Goal: Register for event/course

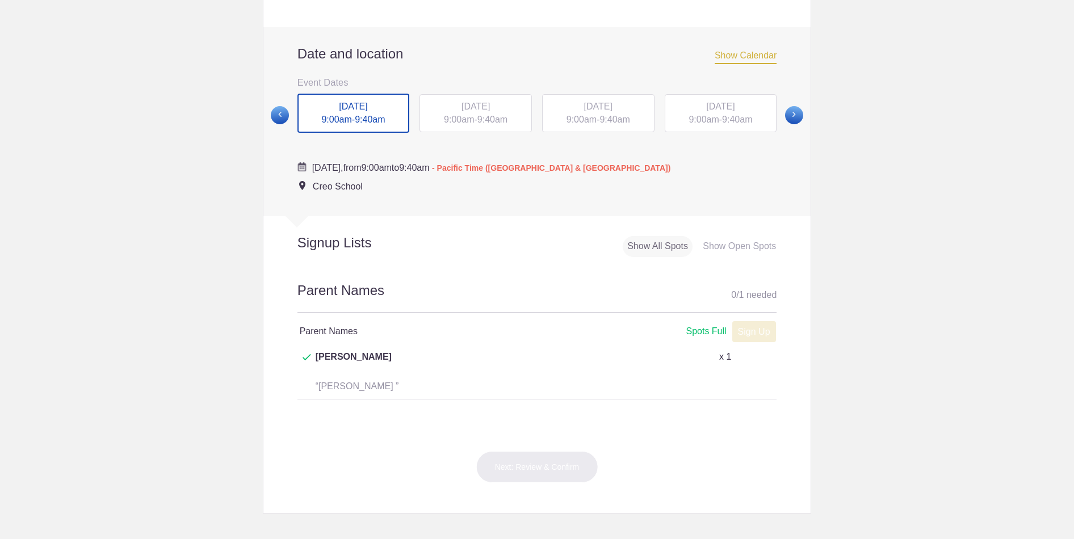
scroll to position [417, 0]
click at [803, 123] on span at bounding box center [794, 114] width 18 height 18
click at [792, 123] on span at bounding box center [794, 113] width 18 height 18
click at [789, 123] on span at bounding box center [794, 113] width 18 height 18
click at [790, 123] on span at bounding box center [794, 113] width 18 height 18
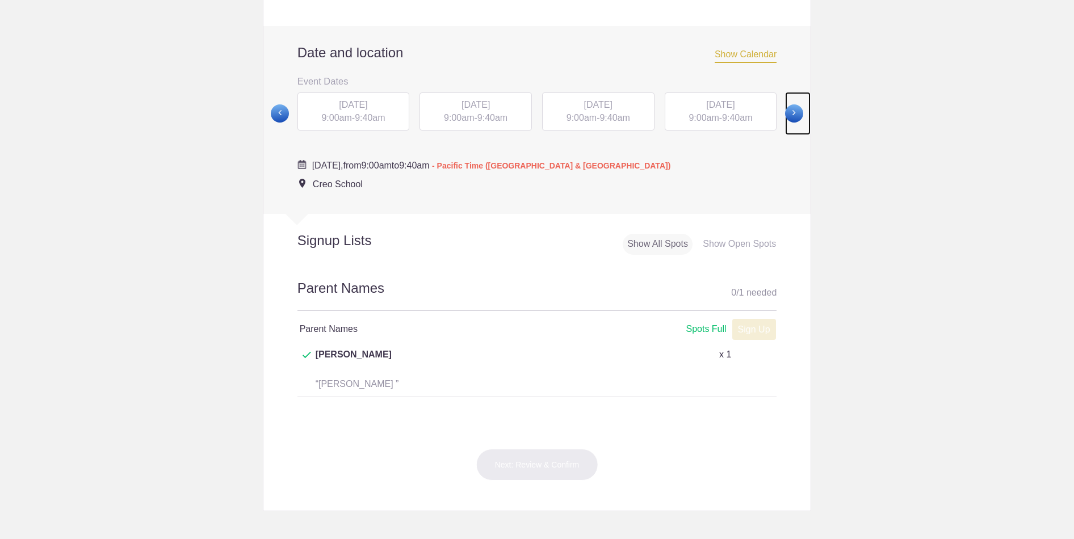
click at [790, 123] on span at bounding box center [794, 113] width 18 height 18
click at [272, 121] on span at bounding box center [280, 113] width 18 height 18
click at [795, 123] on span at bounding box center [794, 113] width 18 height 18
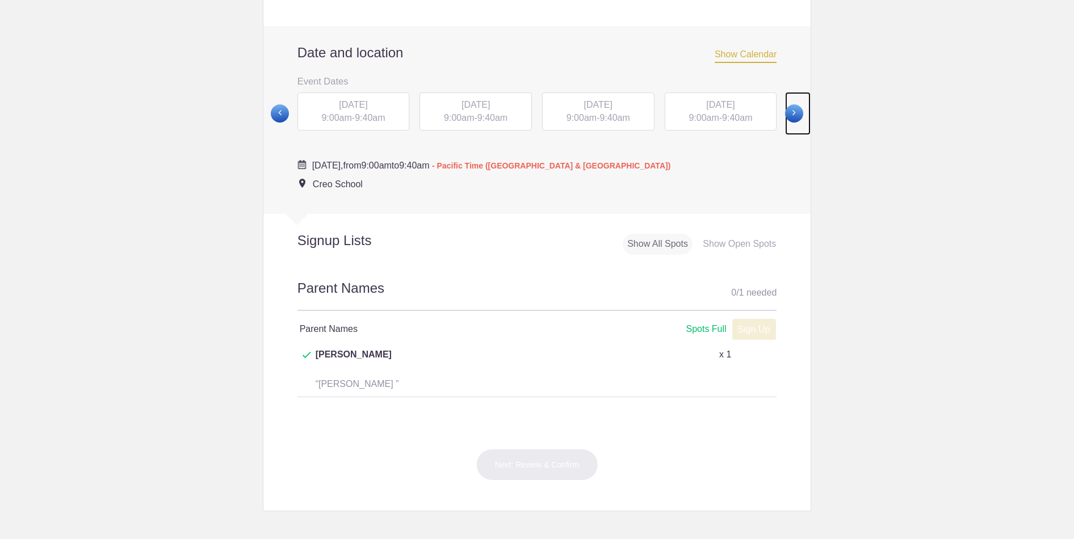
click at [795, 123] on span at bounding box center [794, 113] width 18 height 18
click at [278, 123] on span at bounding box center [280, 114] width 18 height 18
click at [282, 123] on span at bounding box center [280, 113] width 18 height 18
click at [602, 125] on div "[DATE] 9:00am - 9:40am" at bounding box center [598, 112] width 112 height 39
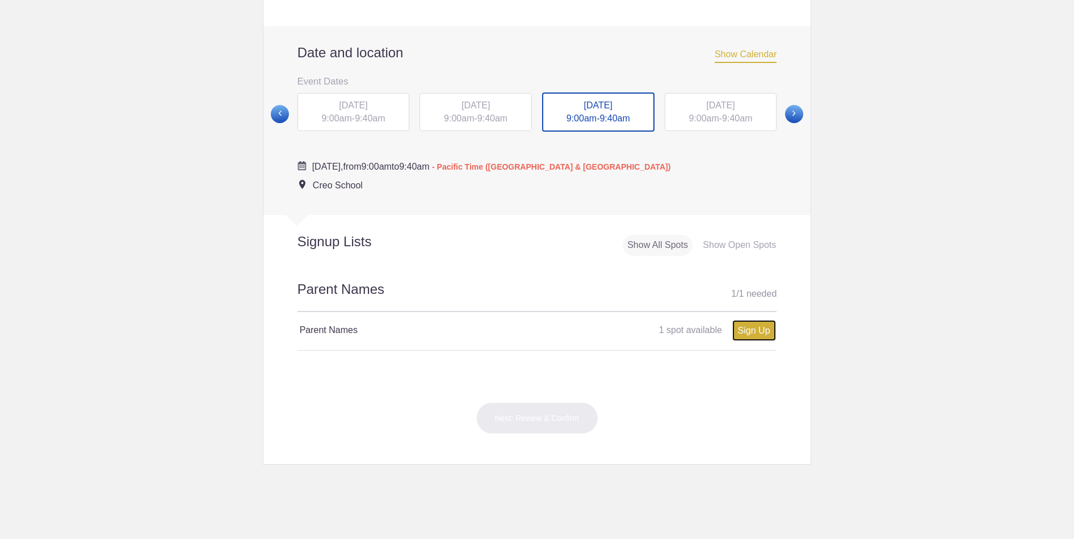
click at [768, 341] on link "Sign Up" at bounding box center [754, 330] width 44 height 21
type input "1"
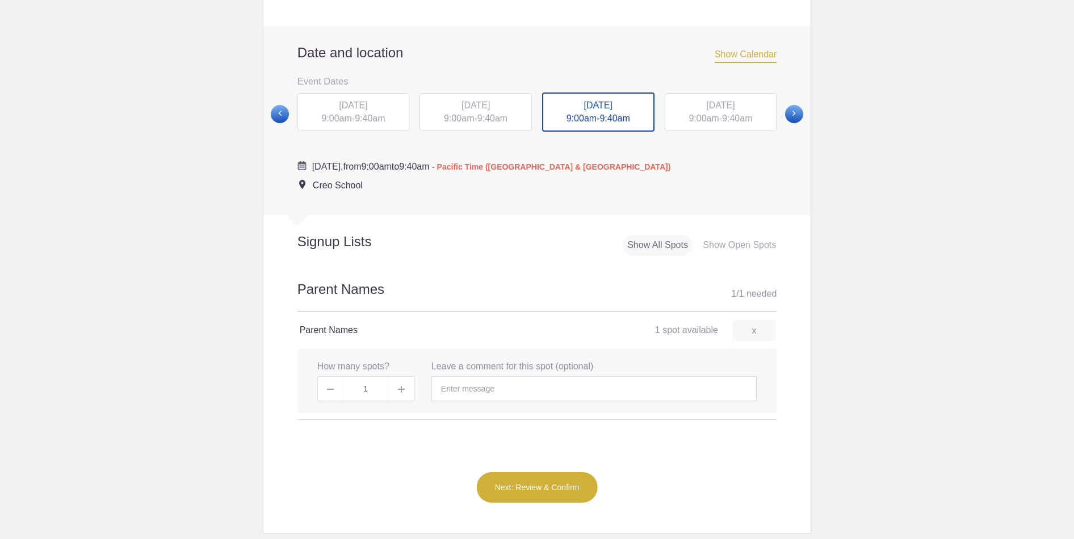
click at [404, 393] on img at bounding box center [401, 389] width 7 height 7
click at [533, 400] on input "text" at bounding box center [593, 388] width 325 height 25
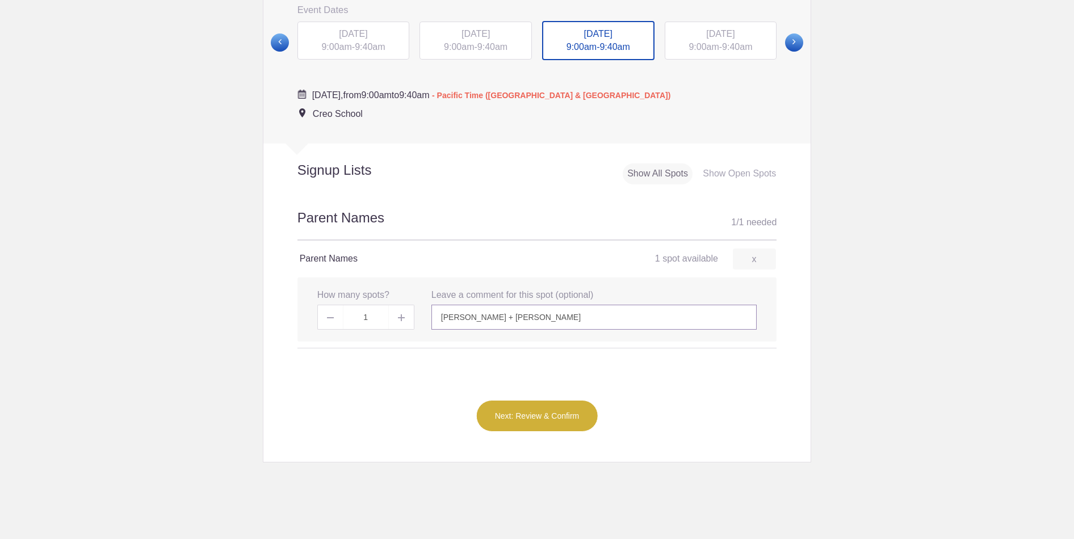
scroll to position [491, 0]
type input "[PERSON_NAME] + [PERSON_NAME]"
click at [539, 427] on button "Next: Review & Confirm" at bounding box center [537, 414] width 122 height 32
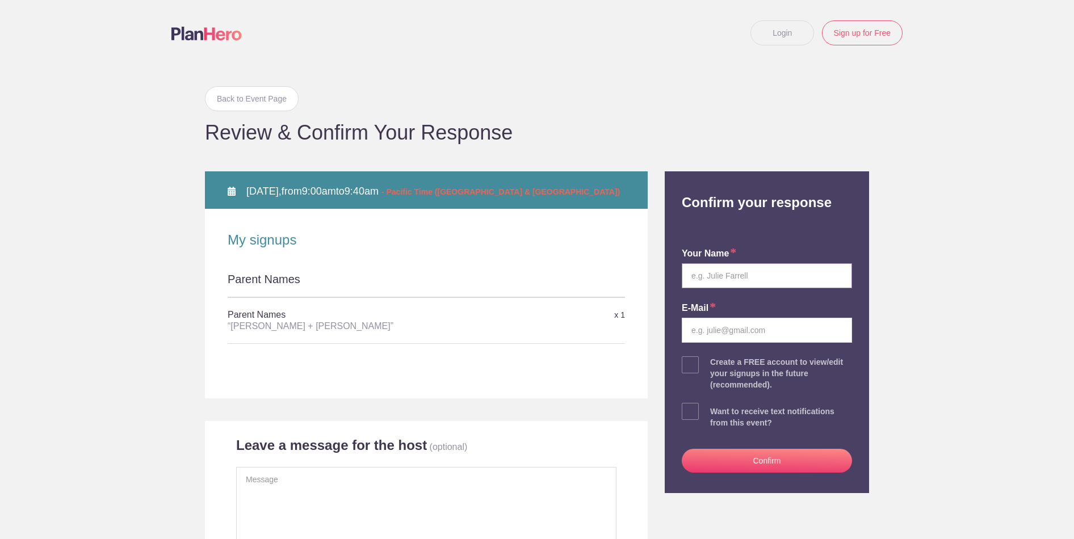
click at [725, 278] on input "text" at bounding box center [767, 275] width 170 height 25
type input "[PERSON_NAME]"
type input "ashleytkim143@gmail.com"
click at [775, 467] on button "Confirm" at bounding box center [767, 461] width 170 height 24
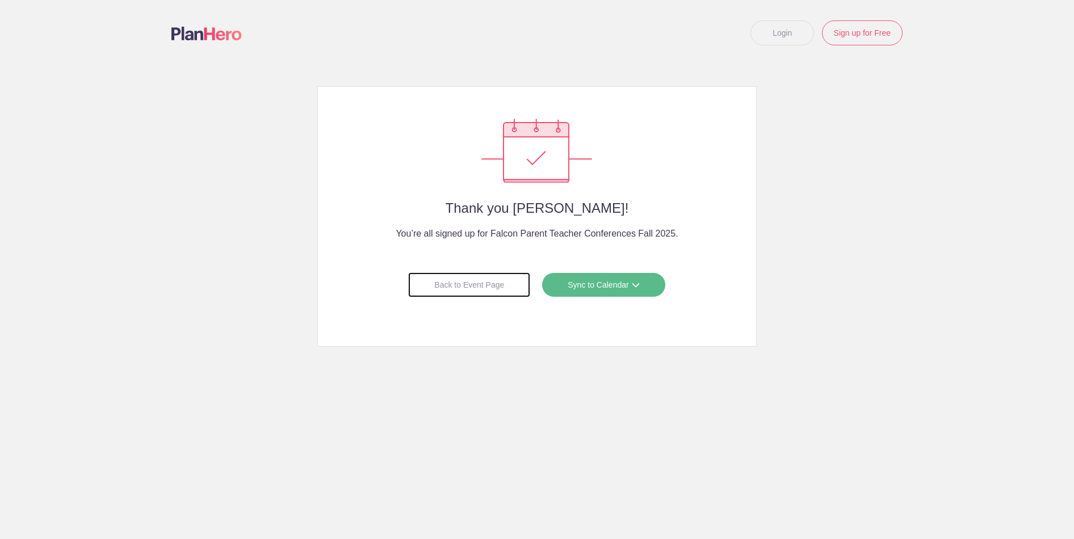
click at [495, 283] on div "Back to Event Page" at bounding box center [469, 285] width 122 height 25
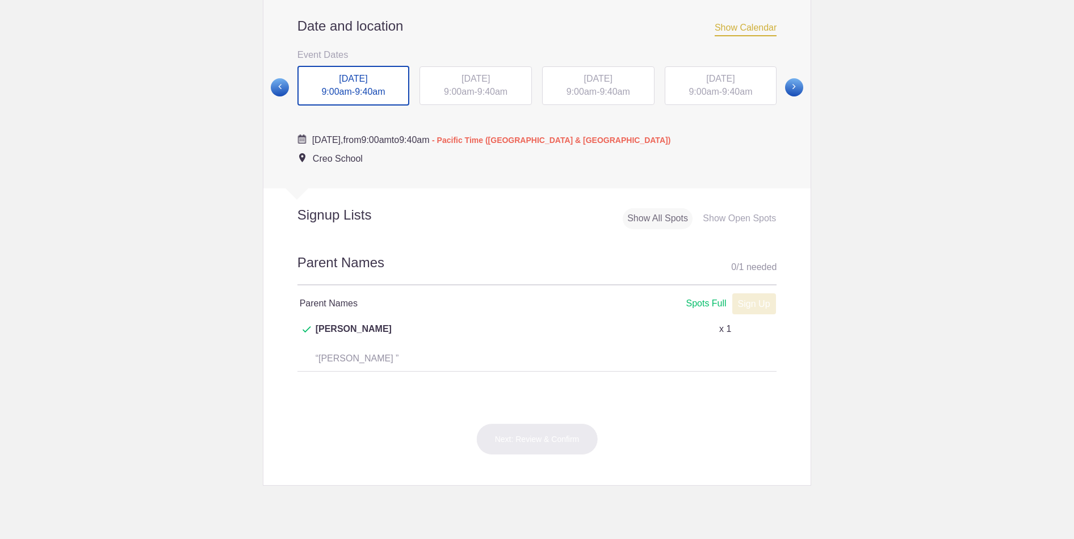
scroll to position [443, 0]
click at [497, 102] on div "[DATE] 9:00am - 9:40am" at bounding box center [476, 87] width 112 height 39
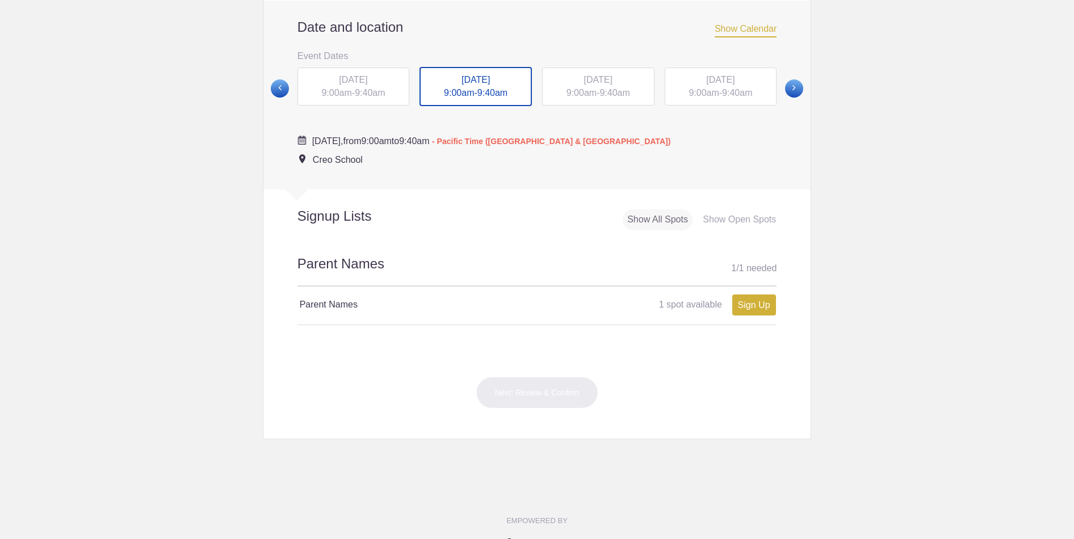
click at [613, 85] on span "[DATE]" at bounding box center [598, 80] width 28 height 10
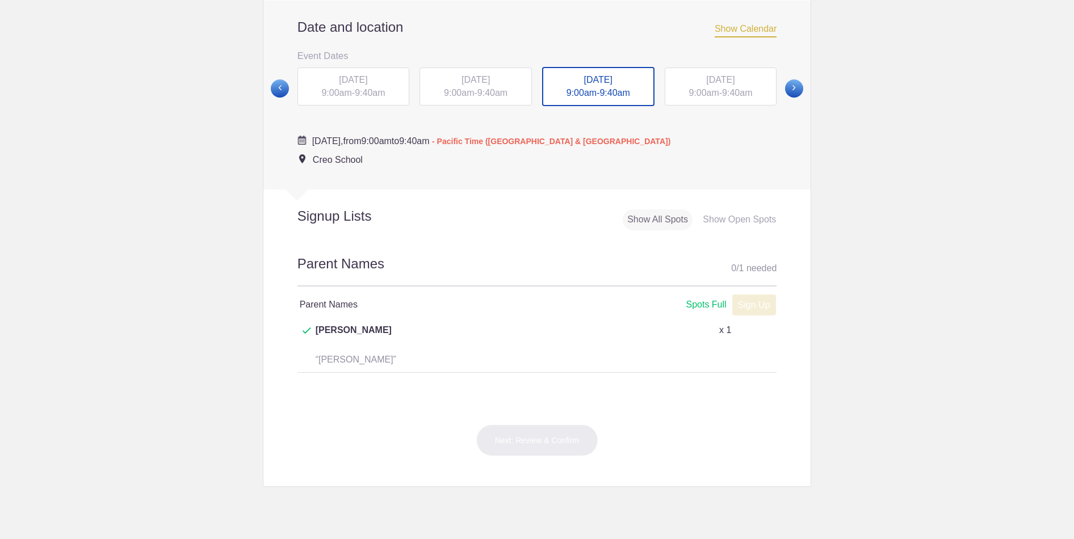
click at [691, 101] on div "[DATE] 9:00am - 9:40am" at bounding box center [721, 87] width 112 height 39
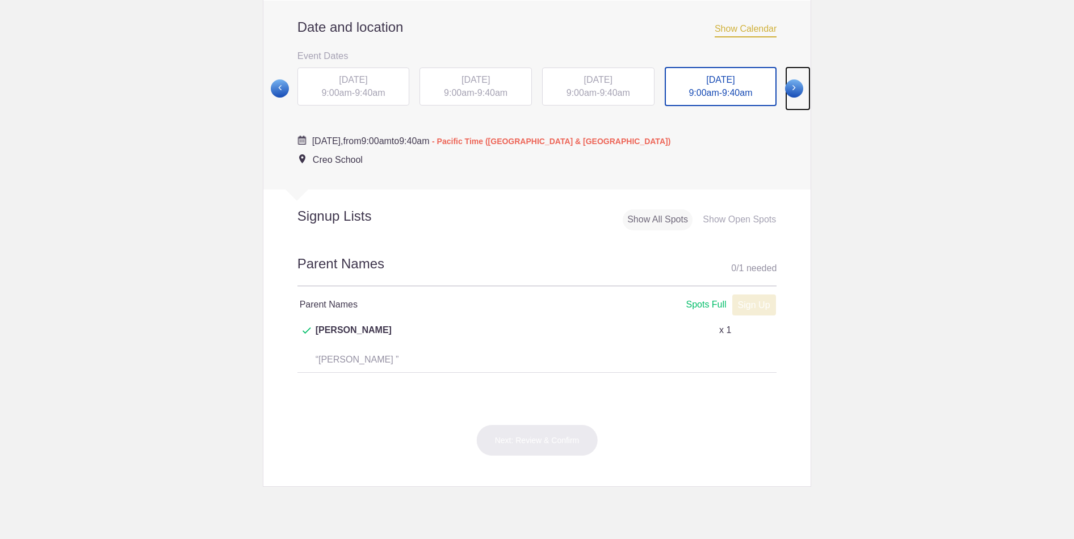
click at [795, 98] on span at bounding box center [794, 88] width 18 height 18
click at [367, 84] on span "[DATE]" at bounding box center [353, 79] width 28 height 10
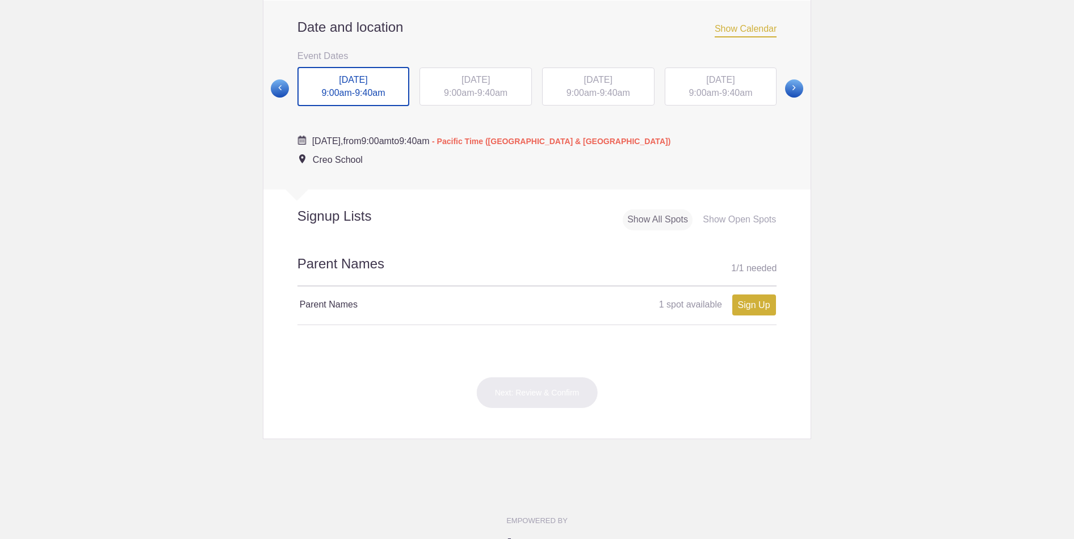
click at [479, 102] on div "[DATE] 9:00am - 9:40am" at bounding box center [476, 87] width 112 height 39
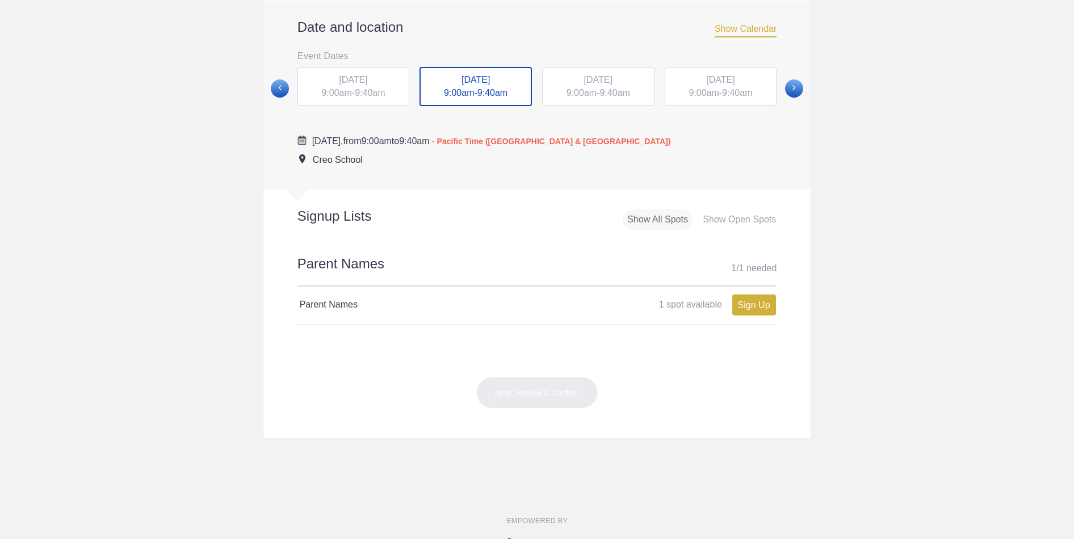
click at [741, 98] on span "9:40am" at bounding box center [737, 93] width 30 height 10
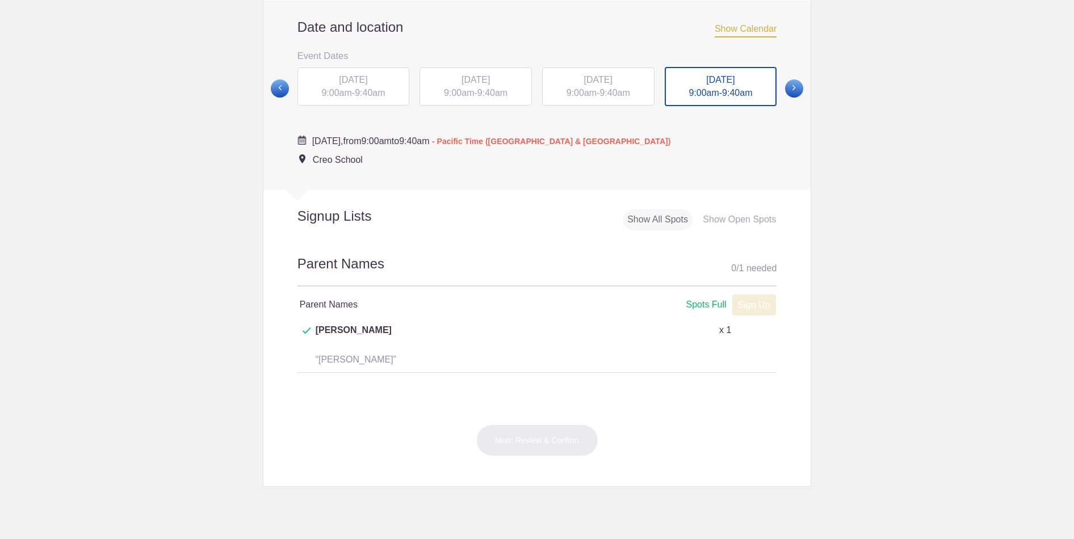
click at [480, 100] on div "[DATE] 9:00am - 9:40am" at bounding box center [476, 87] width 112 height 39
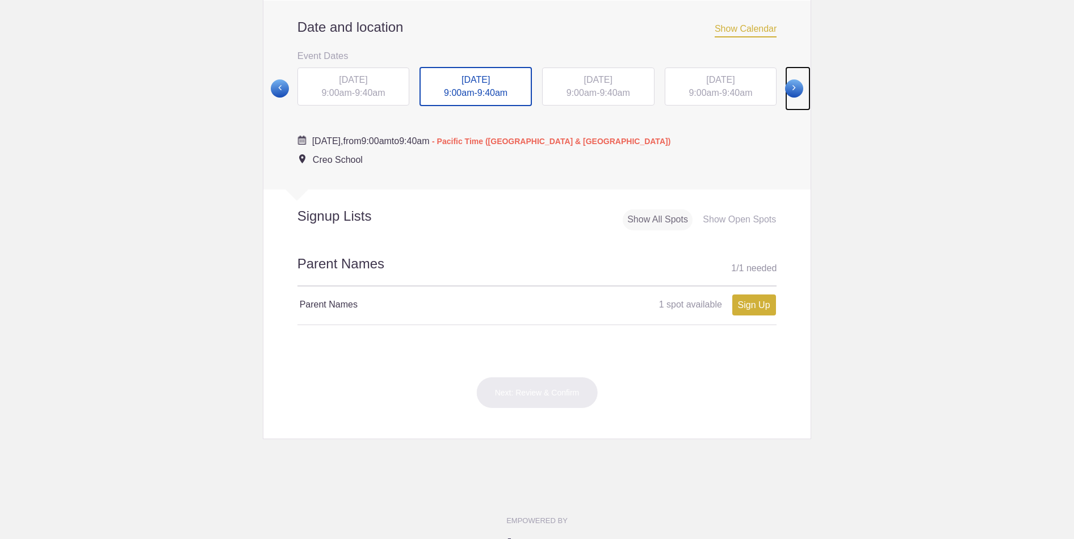
click at [798, 98] on span at bounding box center [794, 88] width 18 height 18
click at [748, 97] on span "9:40am" at bounding box center [737, 92] width 30 height 10
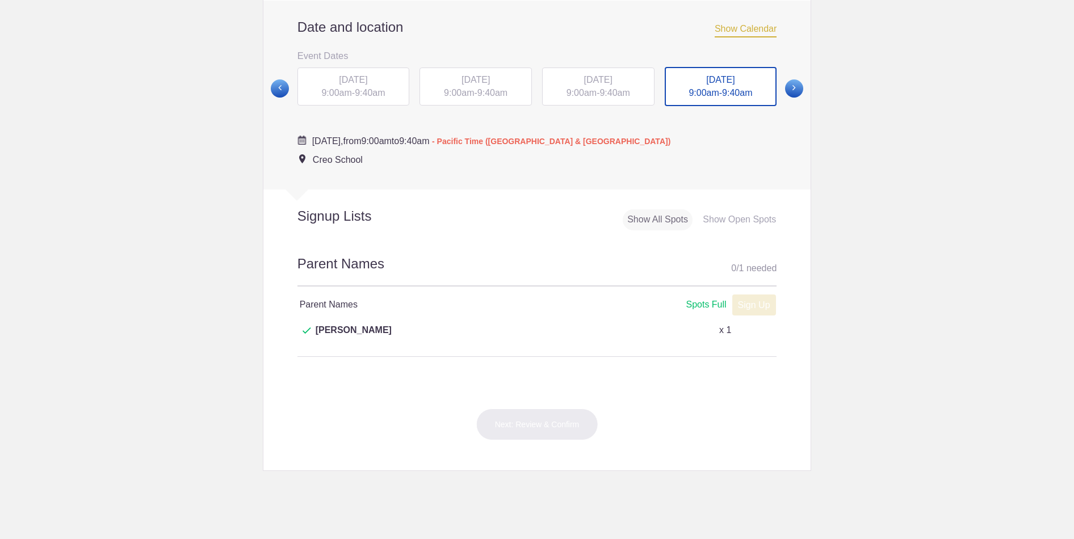
click at [598, 103] on div "[DATE] 9:00am - 9:40am" at bounding box center [598, 87] width 112 height 39
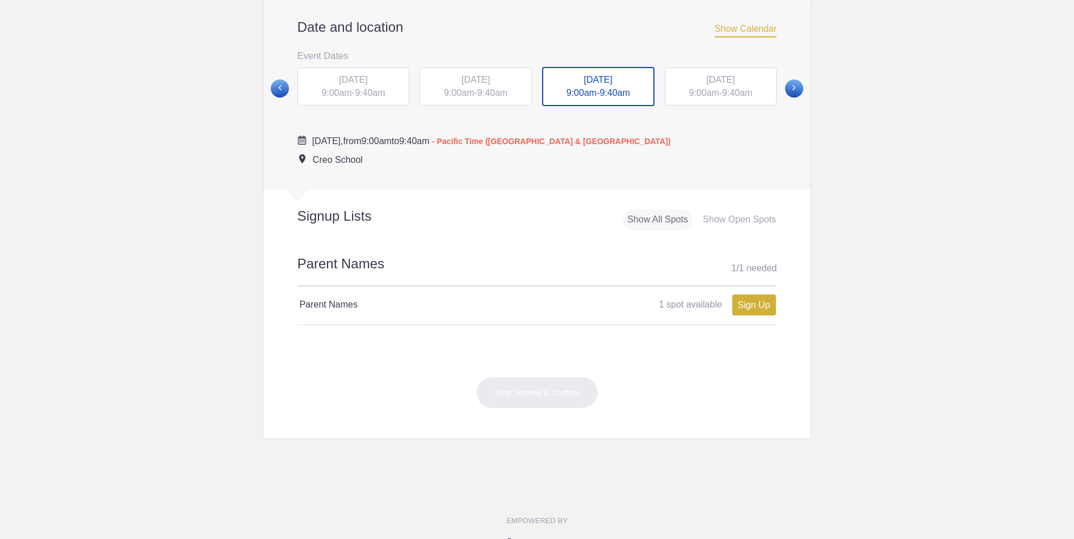
click at [483, 85] on span "[DATE]" at bounding box center [476, 80] width 28 height 10
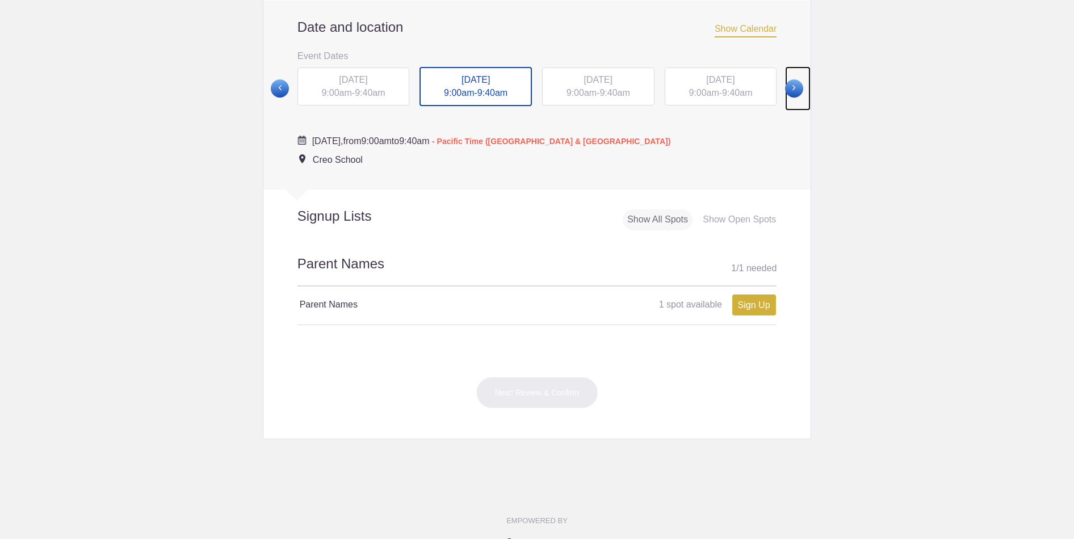
click at [796, 98] on span at bounding box center [794, 88] width 18 height 18
click at [710, 101] on div "[DATE] 9:00am - 9:40am" at bounding box center [721, 86] width 112 height 39
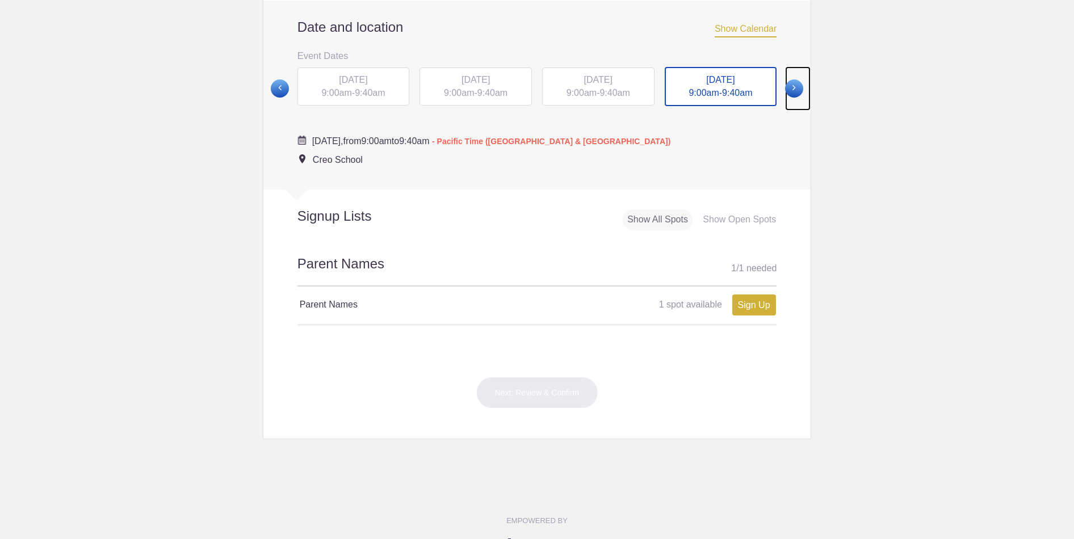
click at [790, 98] on span at bounding box center [794, 88] width 18 height 18
click at [790, 97] on span at bounding box center [794, 88] width 18 height 18
click at [483, 99] on div "[DATE] 9:00am - 9:40am" at bounding box center [476, 86] width 112 height 39
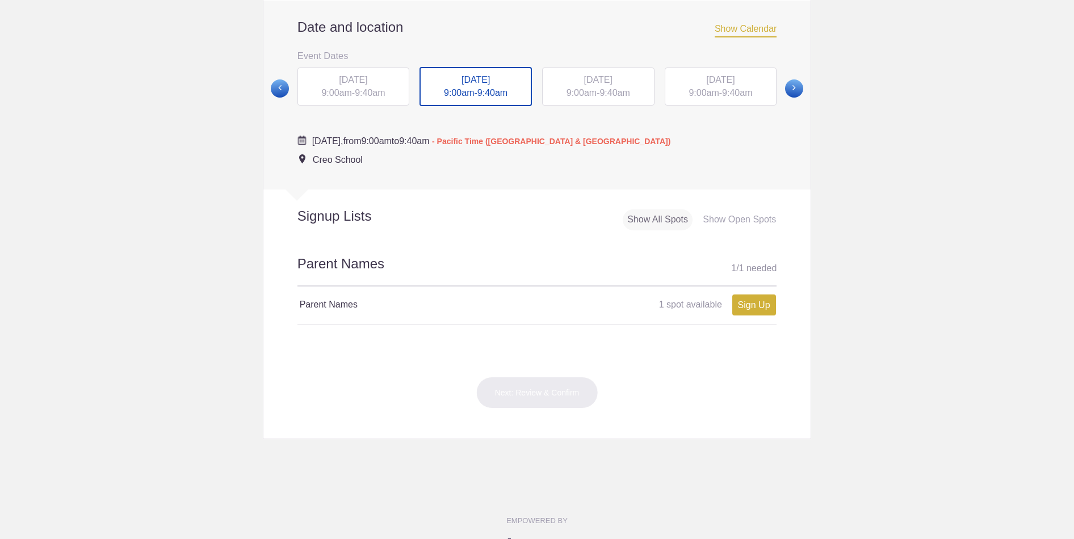
click at [613, 85] on span "[DATE]" at bounding box center [598, 80] width 28 height 10
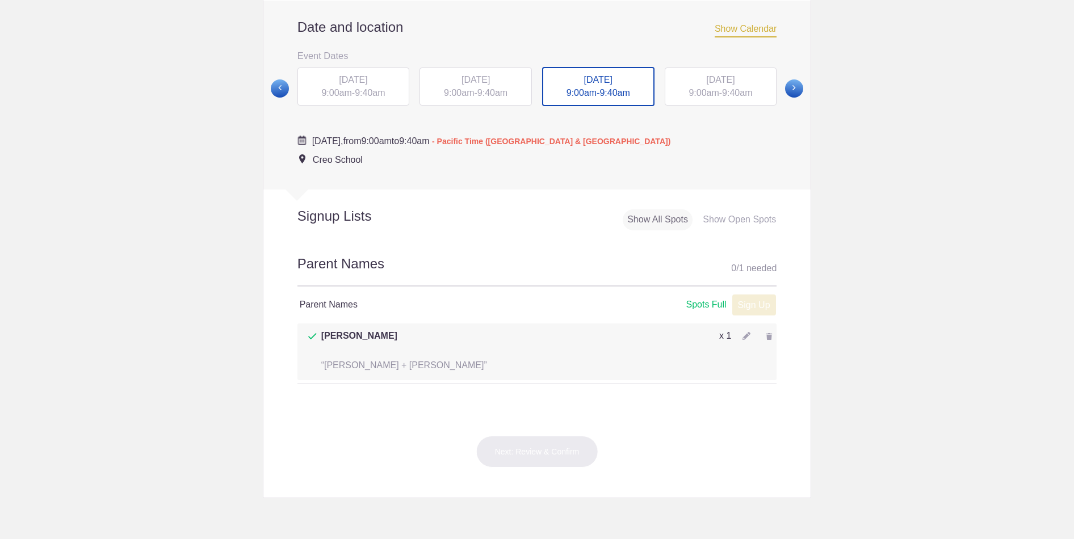
click at [467, 101] on div "[DATE] 9:00am - 9:40am" at bounding box center [476, 87] width 112 height 39
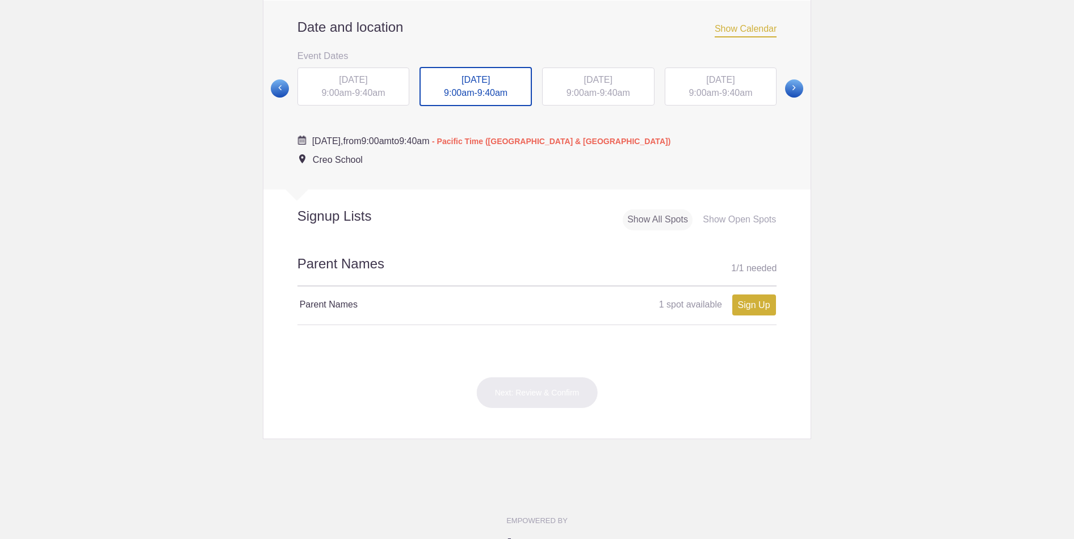
click at [383, 100] on div "[DATE] 9:00am - 9:40am" at bounding box center [353, 87] width 112 height 39
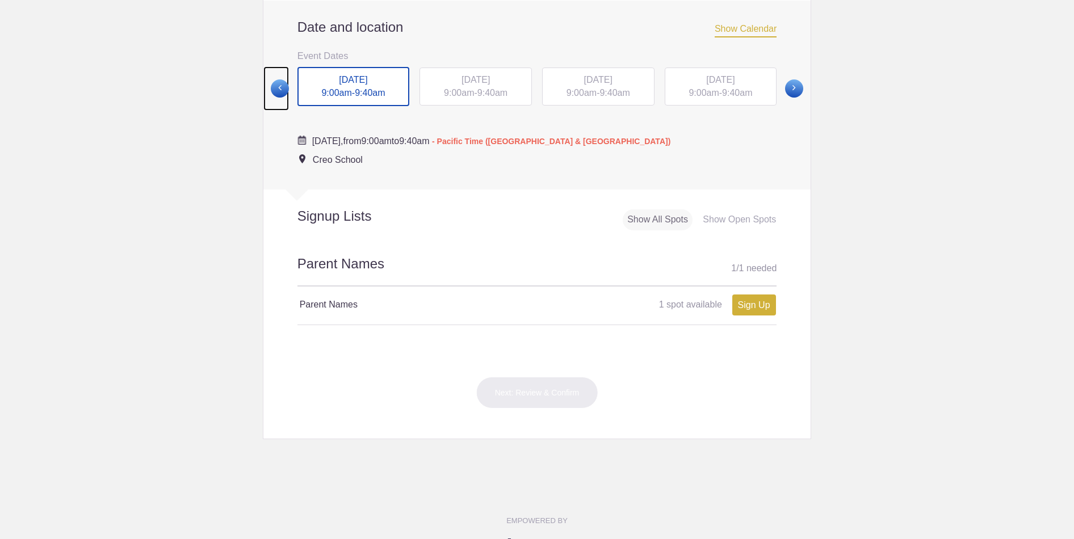
click at [275, 98] on span at bounding box center [280, 88] width 18 height 18
click at [457, 97] on span "9:00am" at bounding box center [459, 92] width 30 height 10
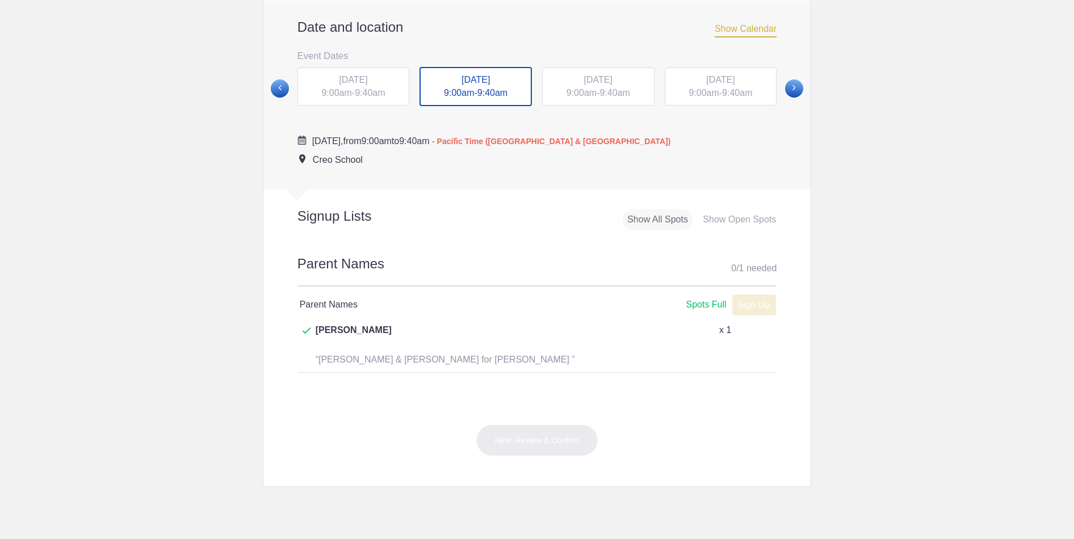
click at [741, 98] on span "9:40am" at bounding box center [737, 93] width 30 height 10
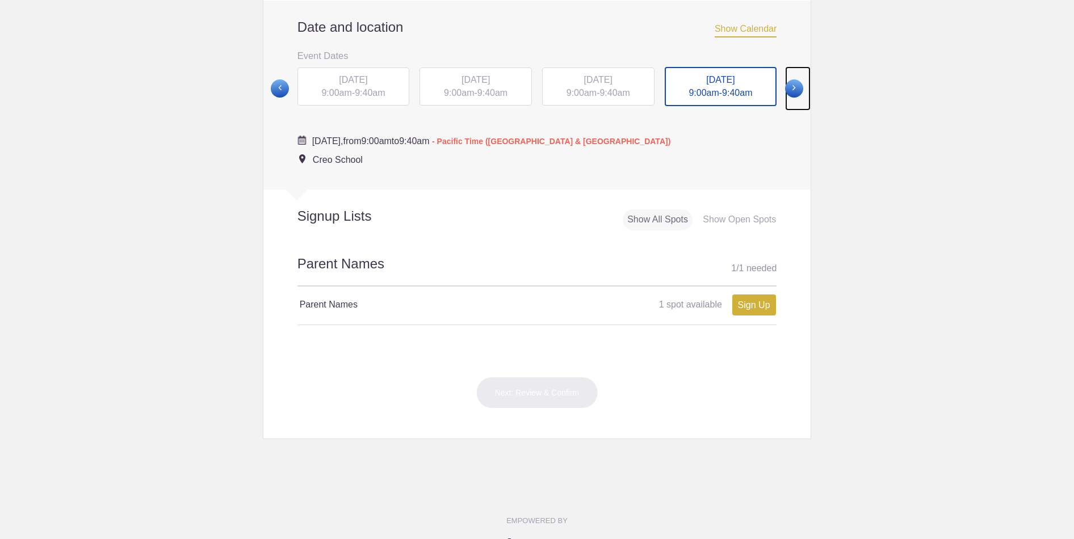
click at [796, 98] on span at bounding box center [794, 88] width 18 height 18
click at [630, 97] on span "9:40am" at bounding box center [615, 92] width 30 height 10
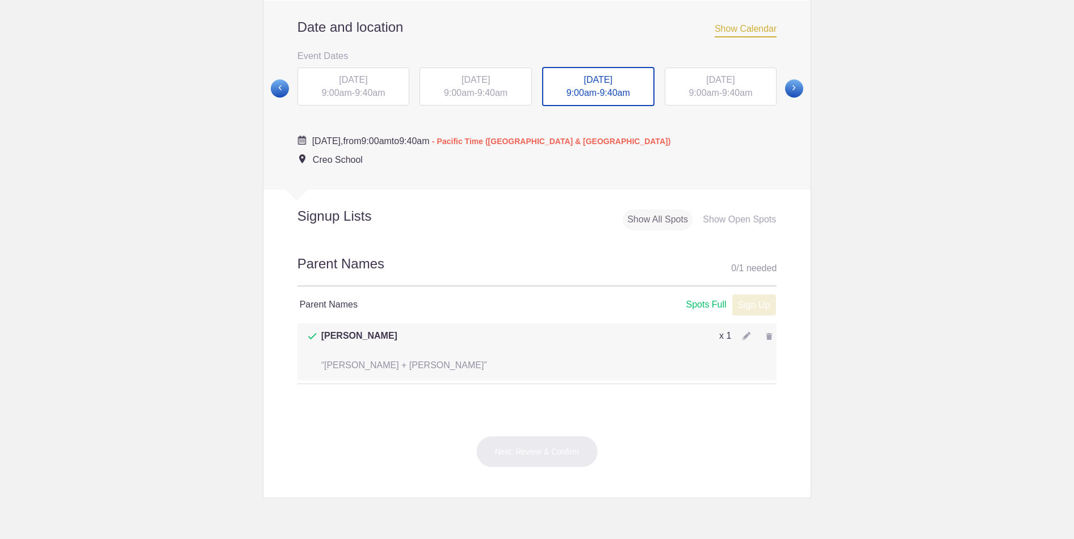
click at [735, 98] on span "9:40am" at bounding box center [737, 93] width 30 height 10
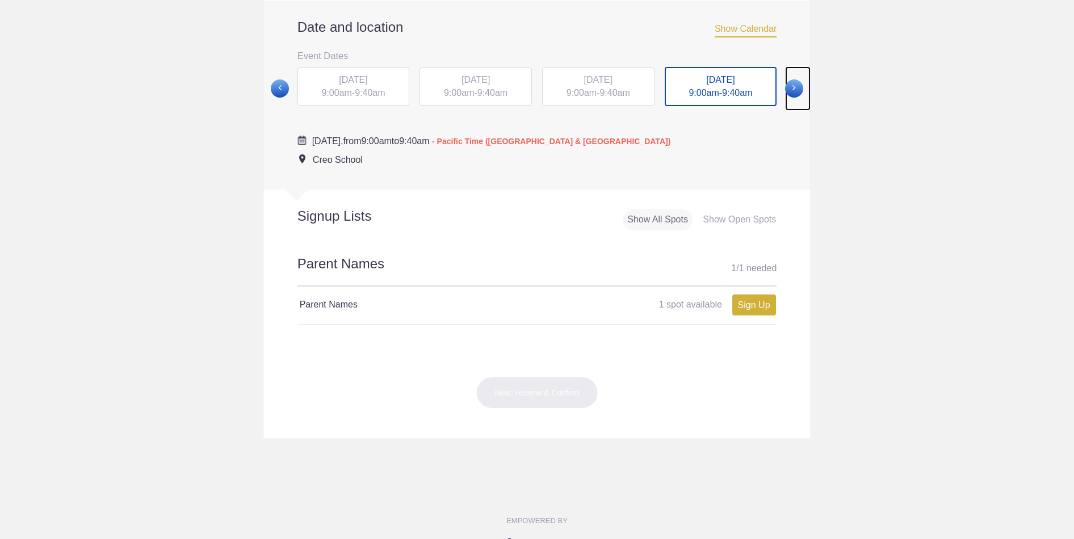
click at [799, 98] on span at bounding box center [794, 88] width 18 height 18
click at [354, 105] on div "[DATE] 9:00am - 9:40am" at bounding box center [353, 86] width 112 height 39
